Goal: Check status

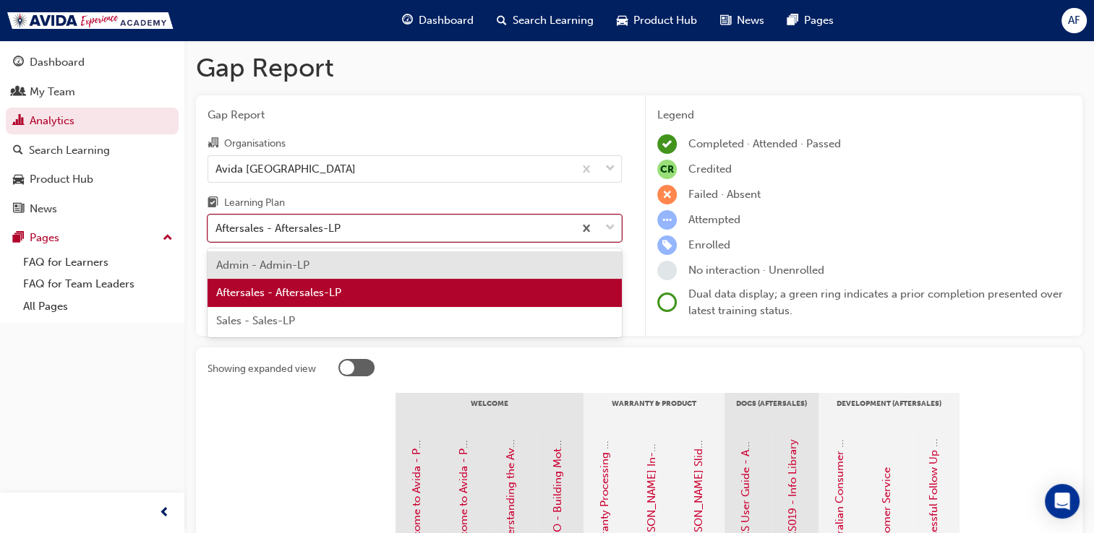
click at [349, 224] on div "Aftersales - Aftersales-LP" at bounding box center [390, 228] width 365 height 25
click at [217, 224] on input "Learning Plan option Aftersales - Aftersales-LP, selected. option Admin - Admin…" at bounding box center [215, 228] width 1 height 12
click at [350, 296] on div "Aftersales - Aftersales-LP" at bounding box center [414, 293] width 414 height 28
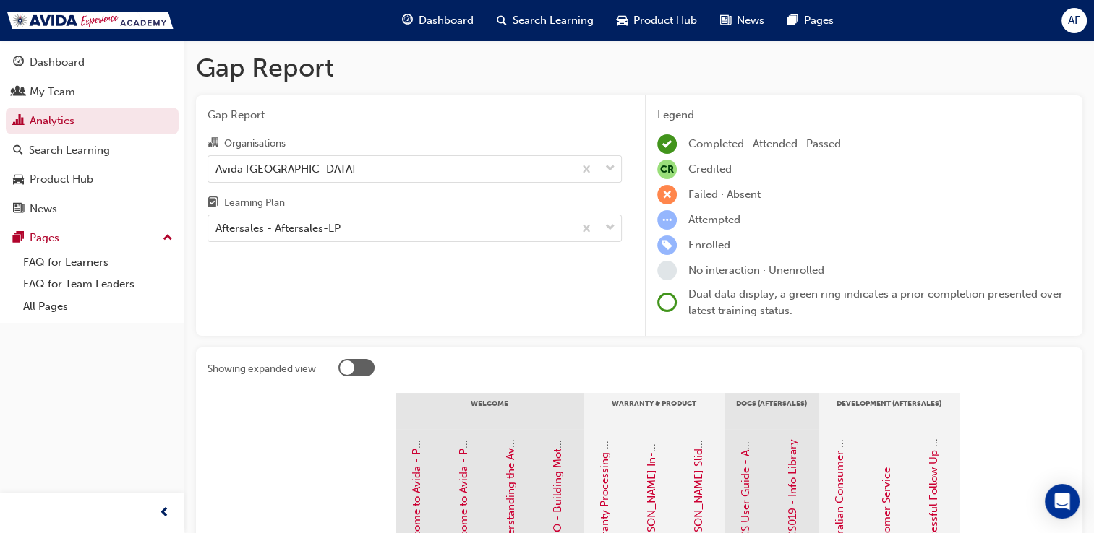
click at [416, 214] on div "Learning Plan" at bounding box center [414, 204] width 414 height 21
click at [217, 222] on input "Learning Plan Aftersales - Aftersales-LP" at bounding box center [215, 228] width 1 height 12
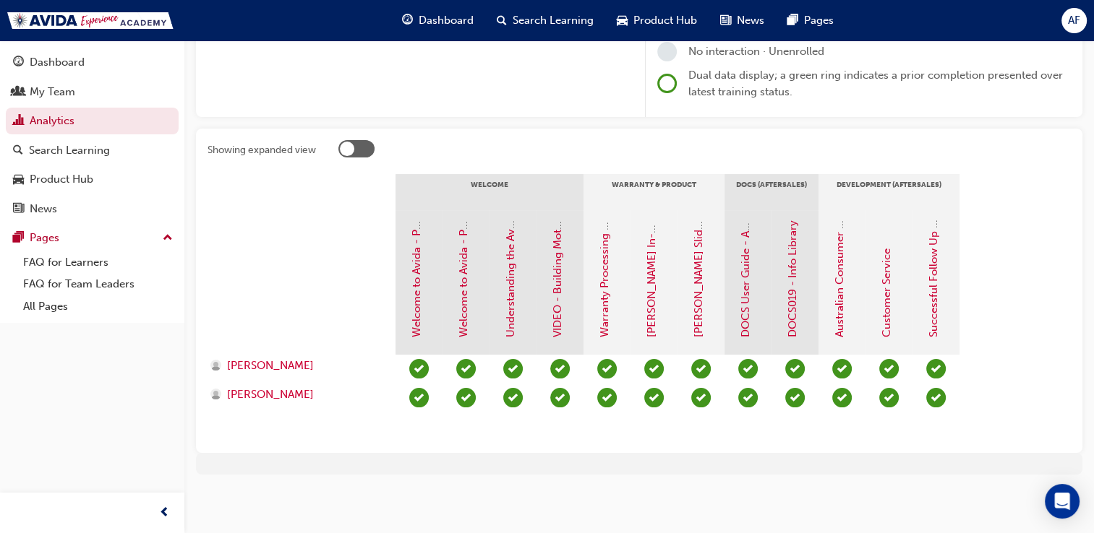
scroll to position [53, 0]
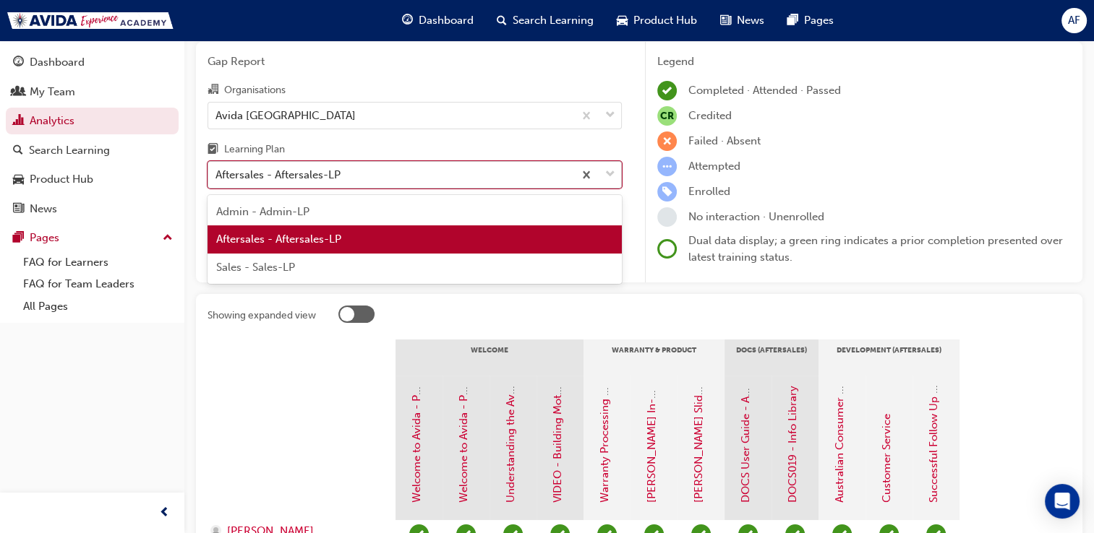
click at [460, 178] on div "Aftersales - Aftersales-LP" at bounding box center [390, 175] width 365 height 25
click at [217, 178] on input "Learning Plan option Aftersales - Aftersales-LP, selected. option Aftersales - …" at bounding box center [215, 174] width 1 height 12
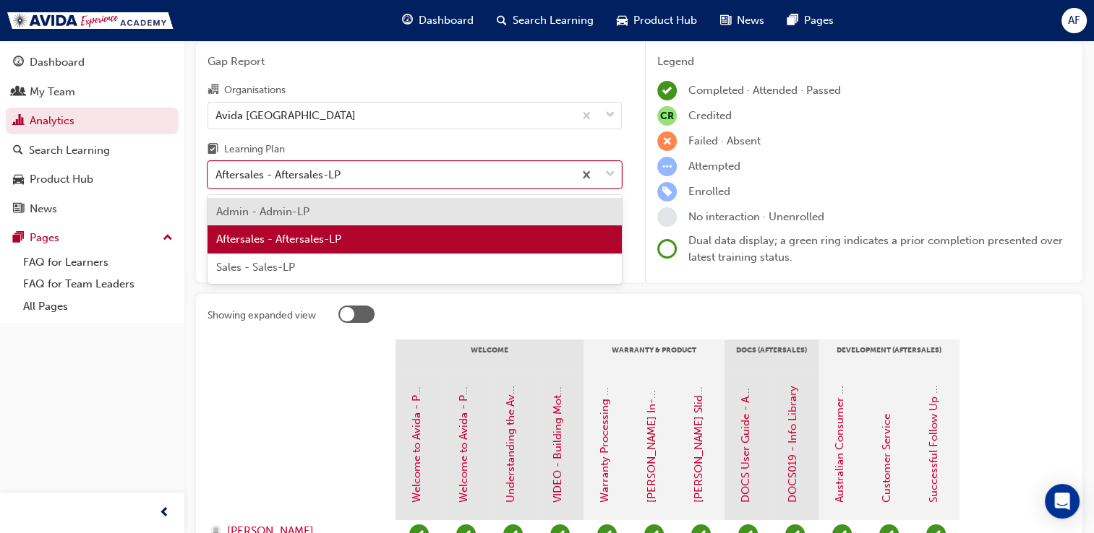
click at [342, 273] on div "Sales - Sales-LP" at bounding box center [414, 268] width 414 height 28
